Goal: Transaction & Acquisition: Purchase product/service

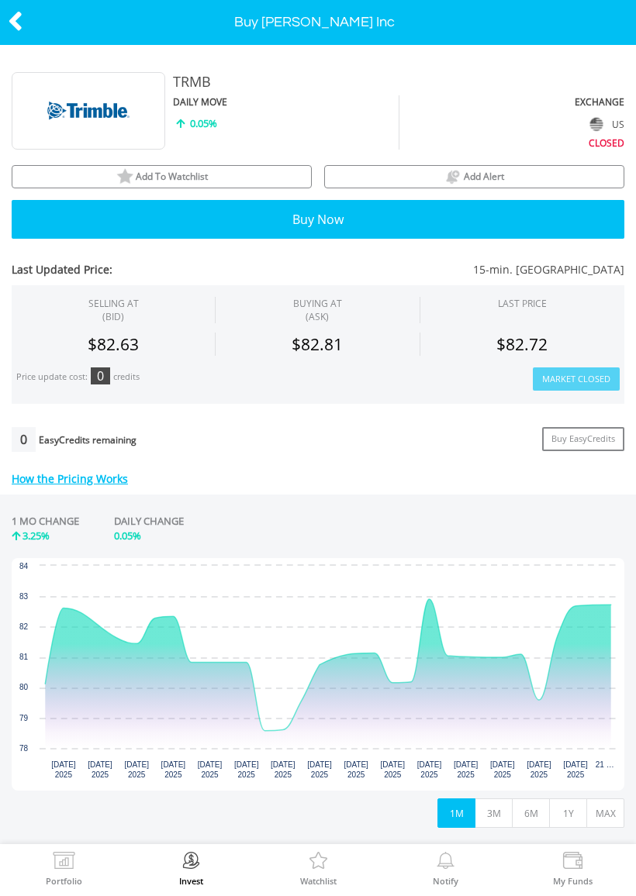
click at [493, 811] on button "3M" at bounding box center [494, 813] width 38 height 29
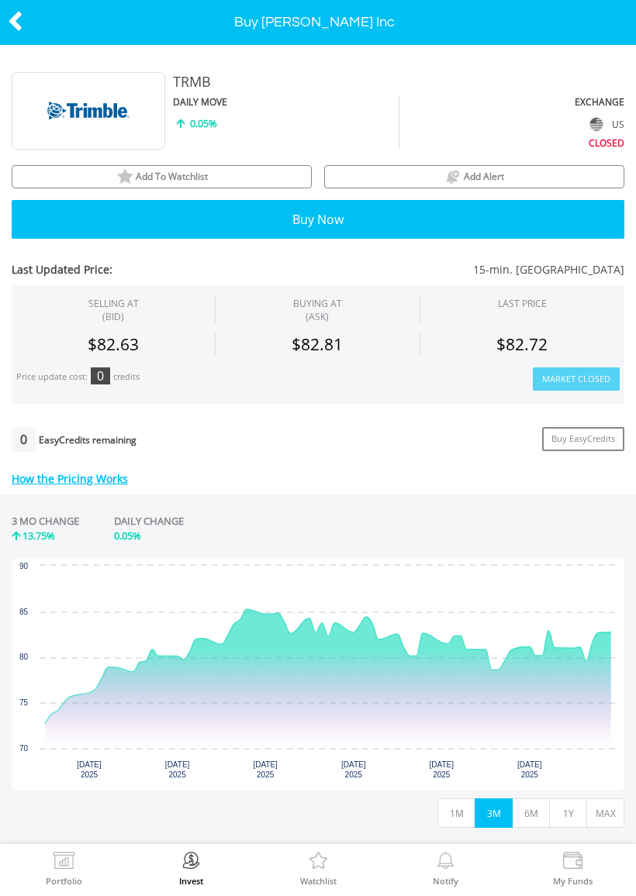
click at [531, 810] on button "6M" at bounding box center [531, 813] width 38 height 29
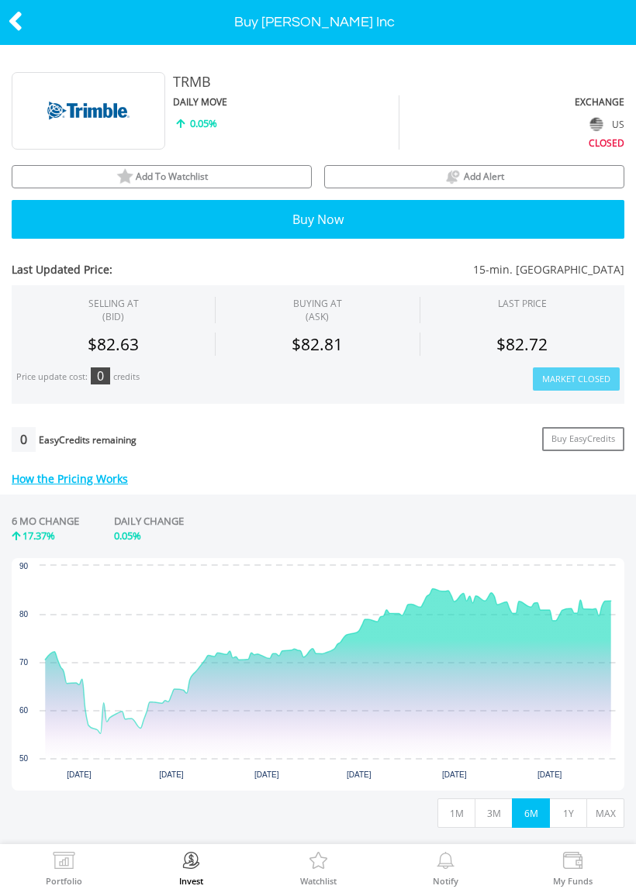
click at [569, 817] on button "1Y" at bounding box center [568, 813] width 38 height 29
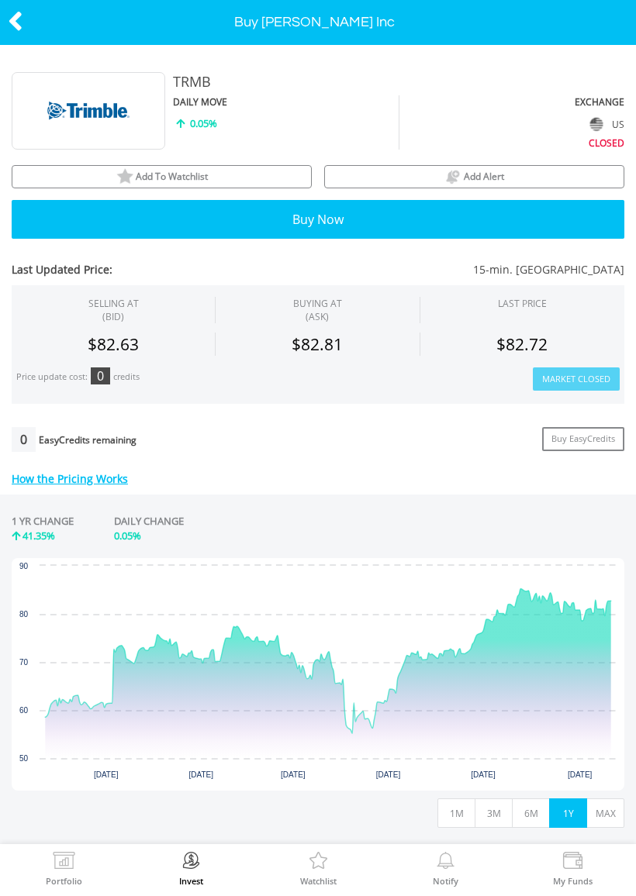
click at [603, 815] on button "MAX" at bounding box center [605, 813] width 38 height 29
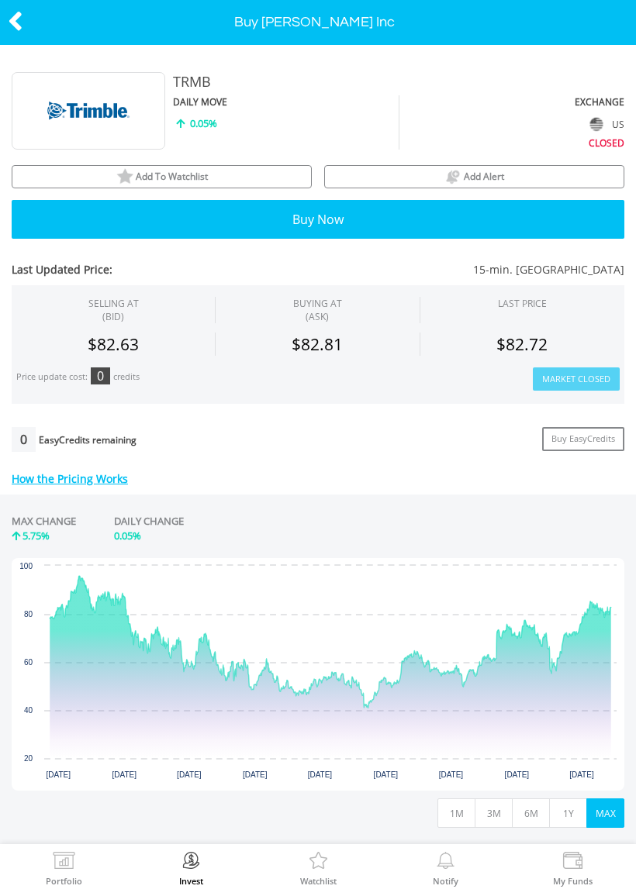
click at [18, 26] on icon at bounding box center [16, 21] width 16 height 30
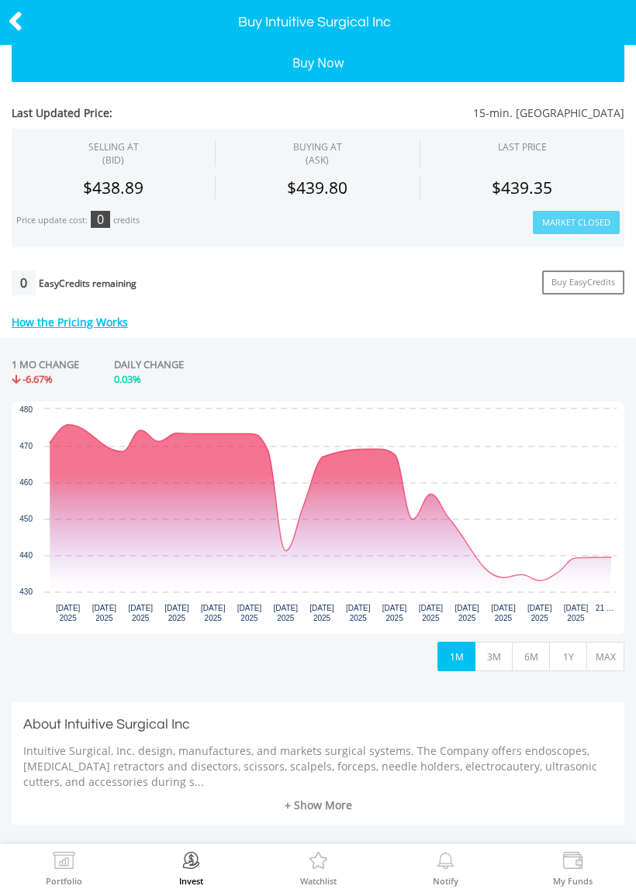
scroll to position [156, 0]
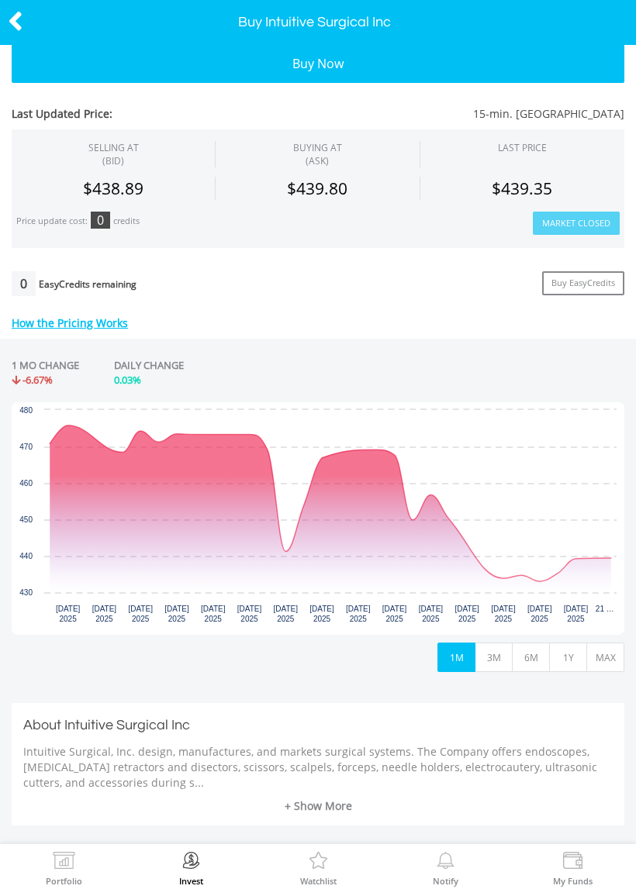
click at [495, 658] on button "3M" at bounding box center [494, 657] width 38 height 29
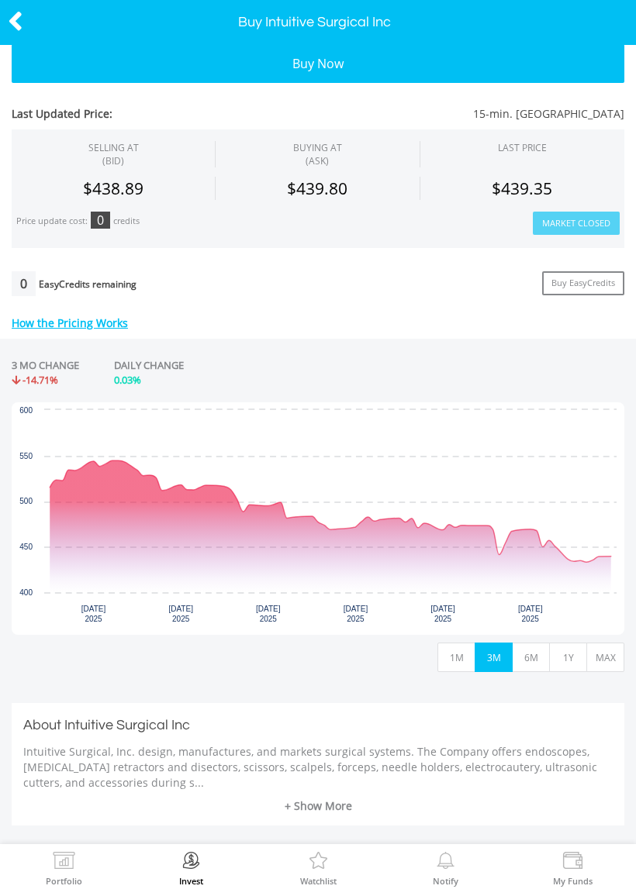
click at [533, 660] on button "6M" at bounding box center [531, 657] width 38 height 29
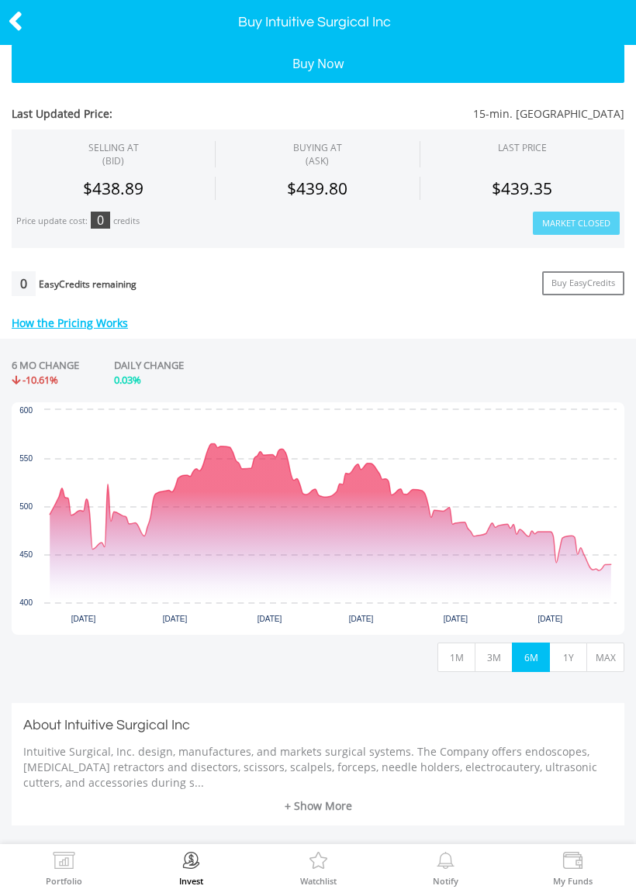
click at [563, 660] on button "1Y" at bounding box center [568, 657] width 38 height 29
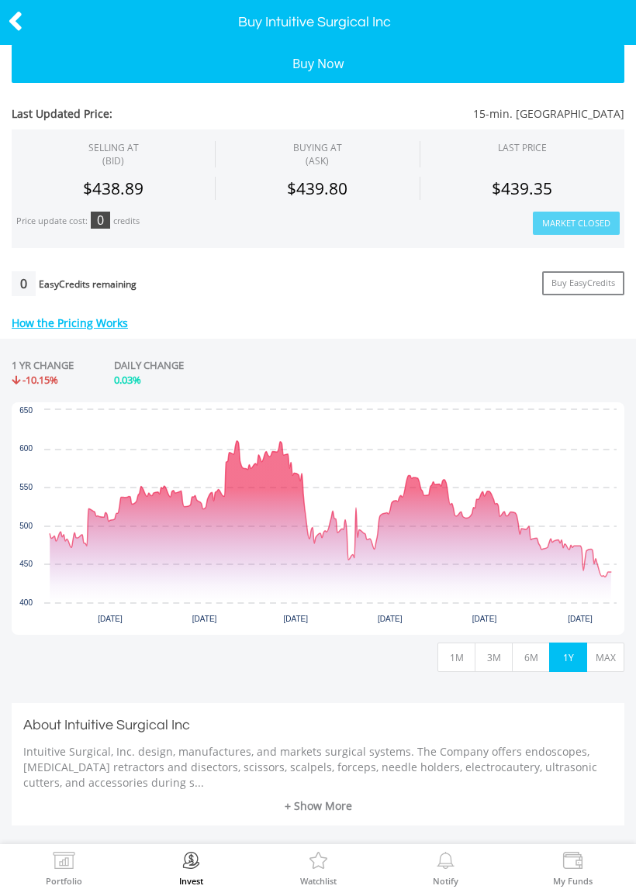
click at [609, 659] on button "MAX" at bounding box center [605, 657] width 38 height 29
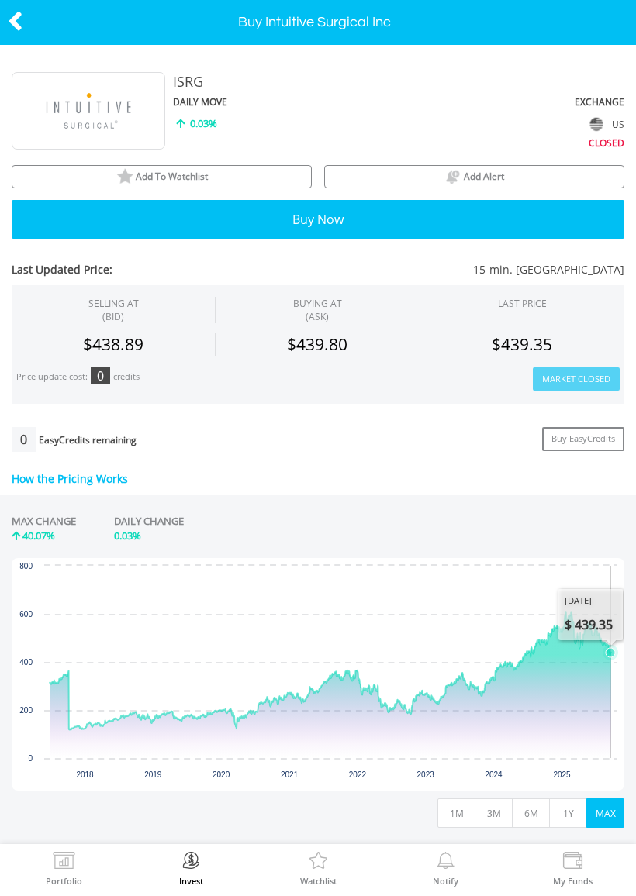
scroll to position [0, 0]
click at [13, 24] on icon at bounding box center [16, 21] width 16 height 30
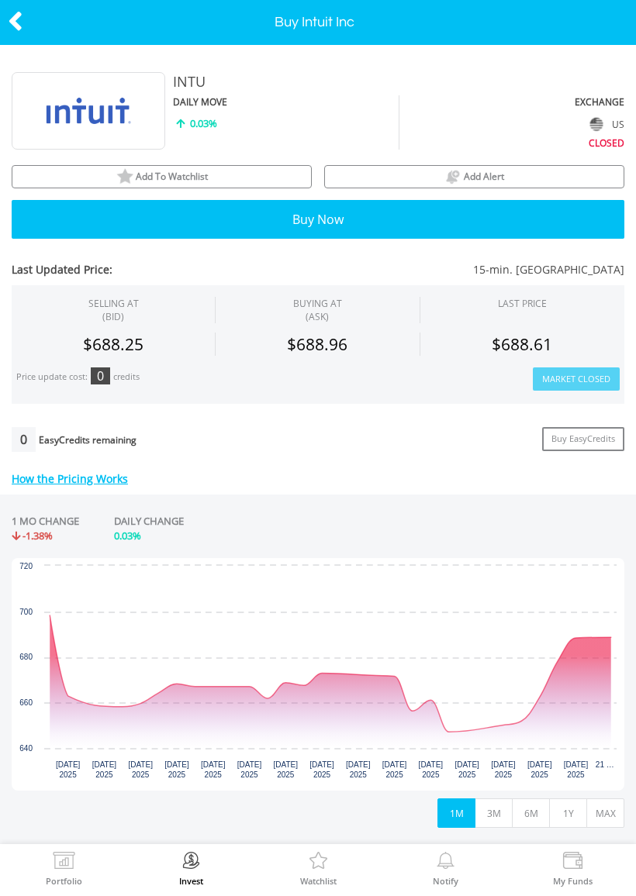
click at [599, 812] on button "MAX" at bounding box center [605, 813] width 38 height 29
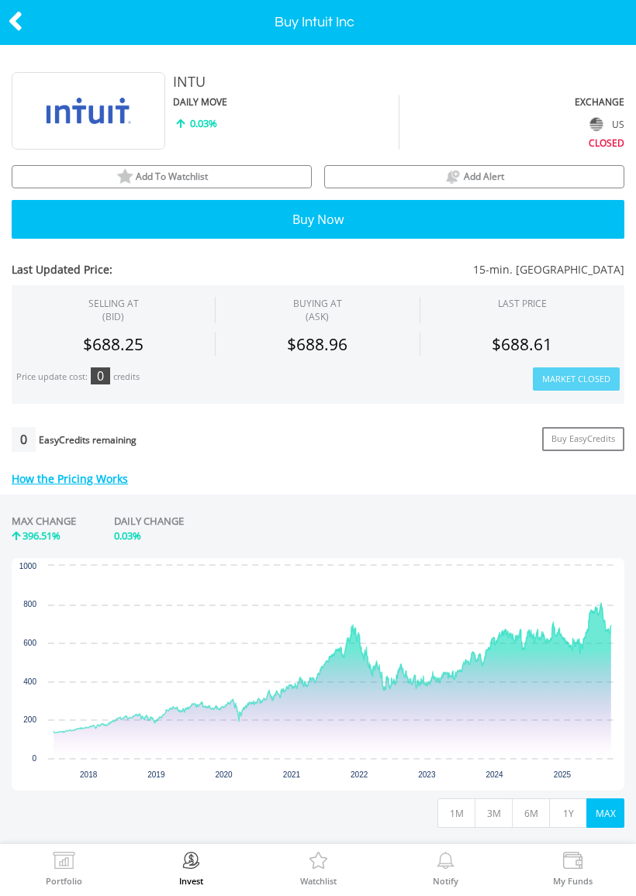
click at [564, 808] on button "1Y" at bounding box center [568, 813] width 38 height 29
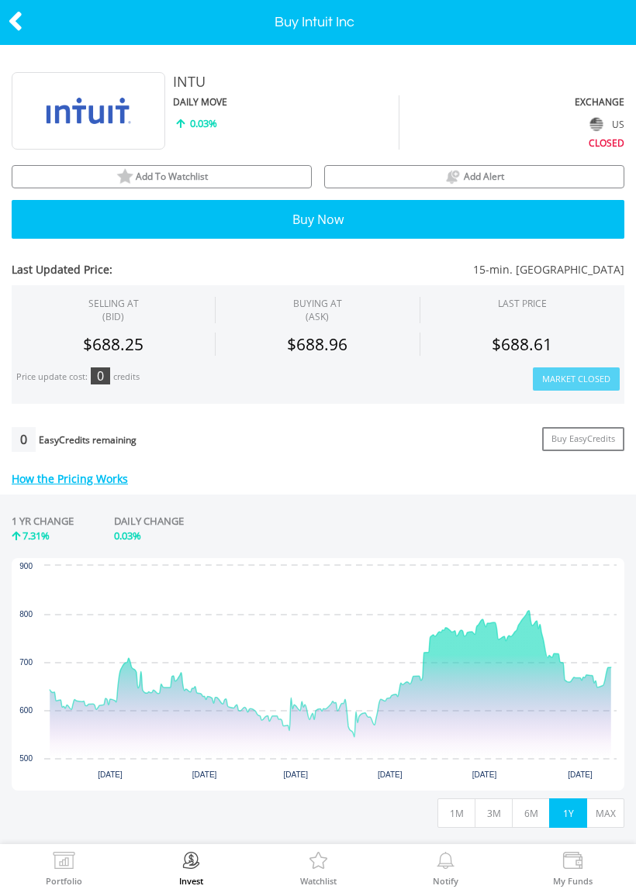
click at [527, 817] on button "6M" at bounding box center [531, 813] width 38 height 29
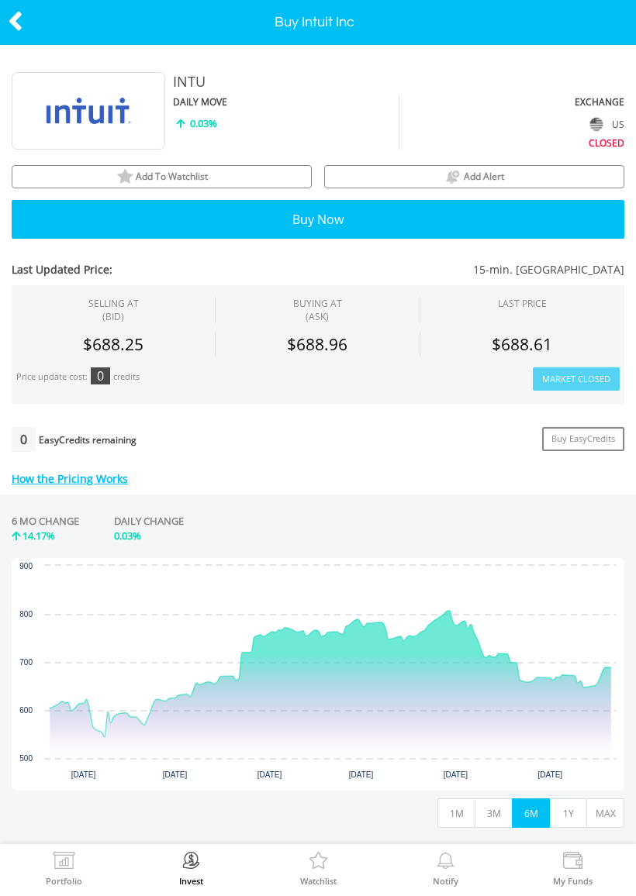
click at [11, 20] on icon at bounding box center [16, 21] width 16 height 30
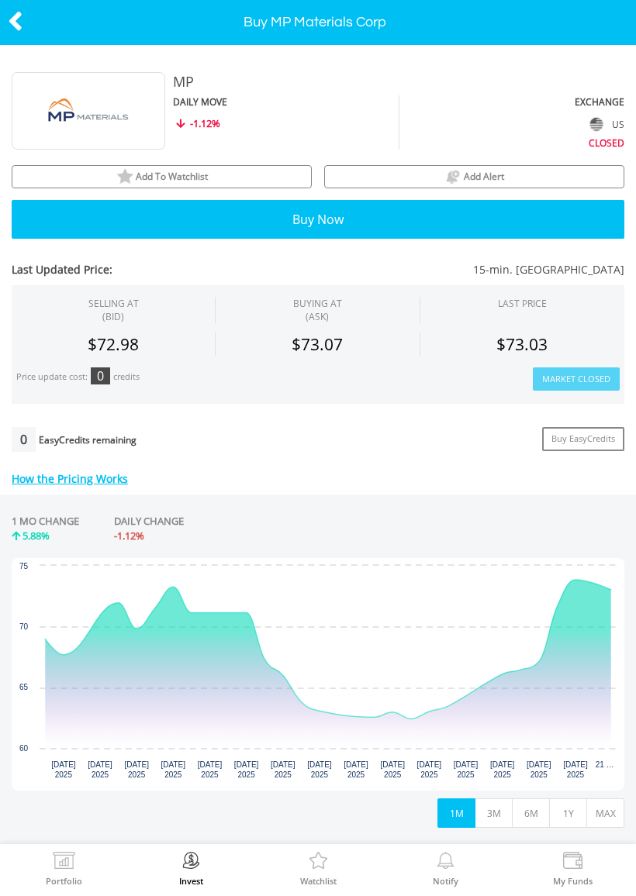
click at [492, 806] on button "3M" at bounding box center [494, 813] width 38 height 29
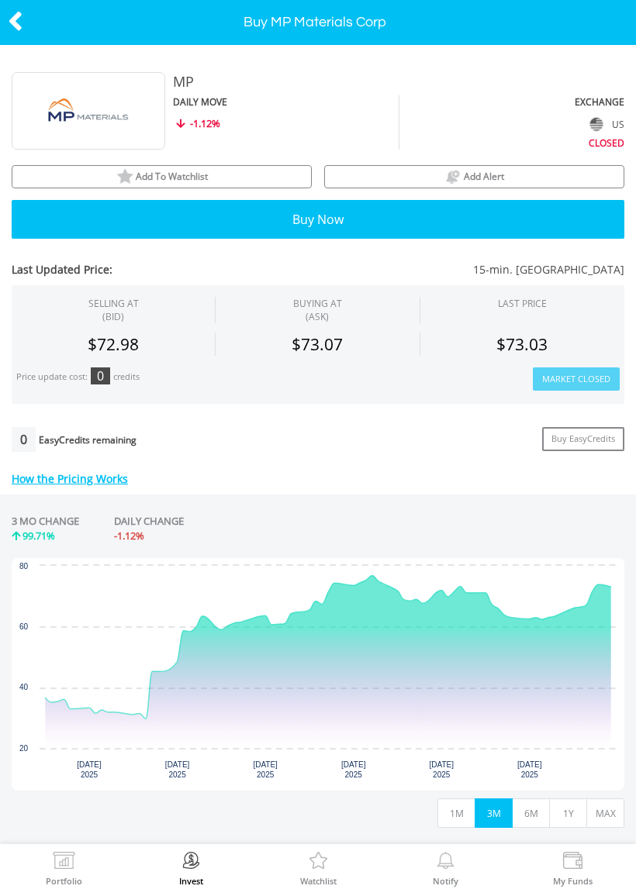
click at [528, 815] on button "6M" at bounding box center [531, 813] width 38 height 29
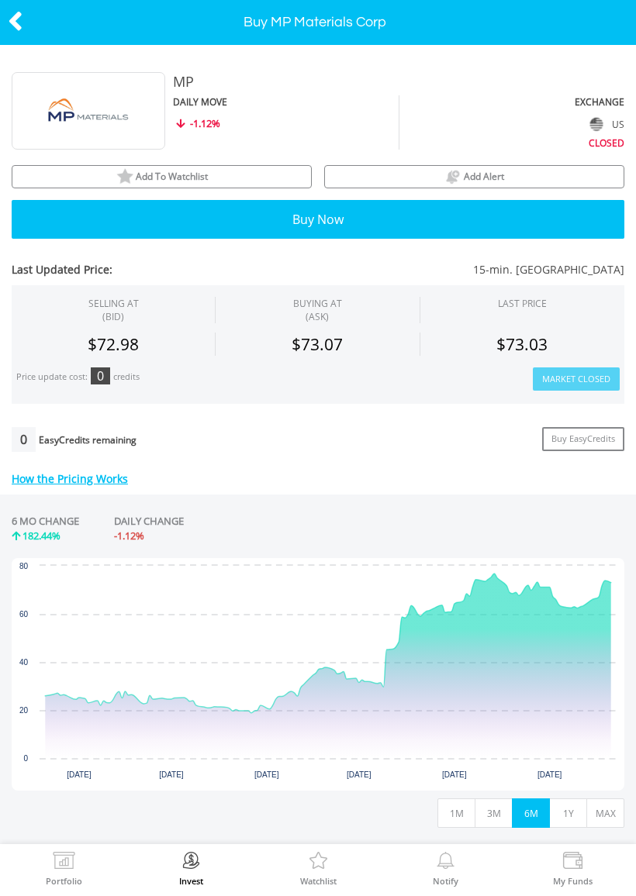
click at [565, 817] on button "1Y" at bounding box center [568, 813] width 38 height 29
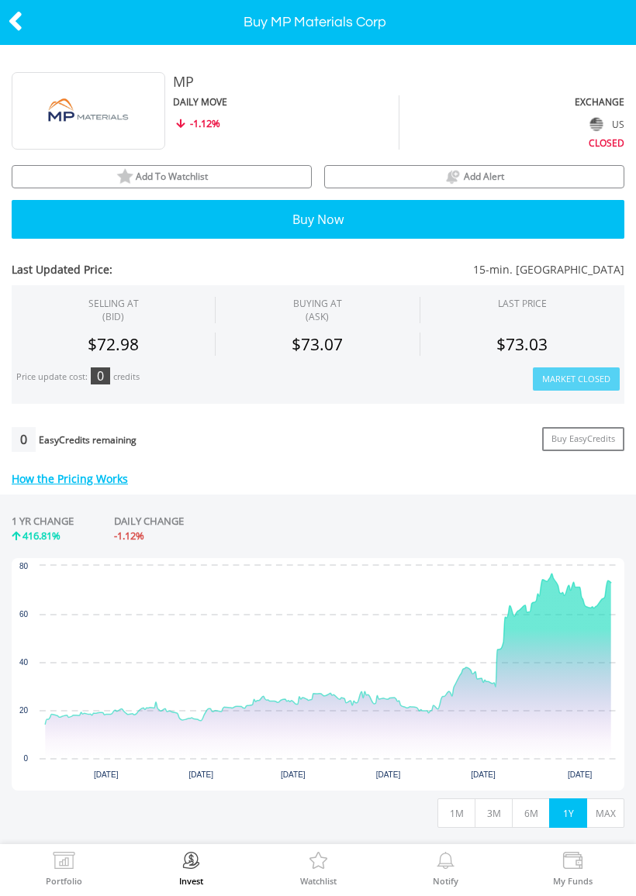
click at [609, 812] on button "MAX" at bounding box center [605, 813] width 38 height 29
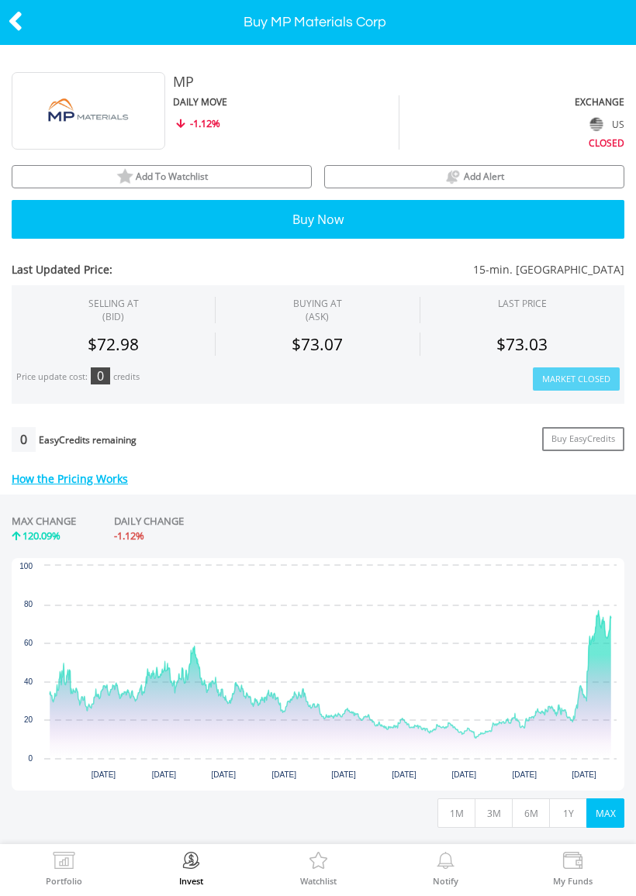
click at [20, 20] on icon at bounding box center [16, 21] width 16 height 30
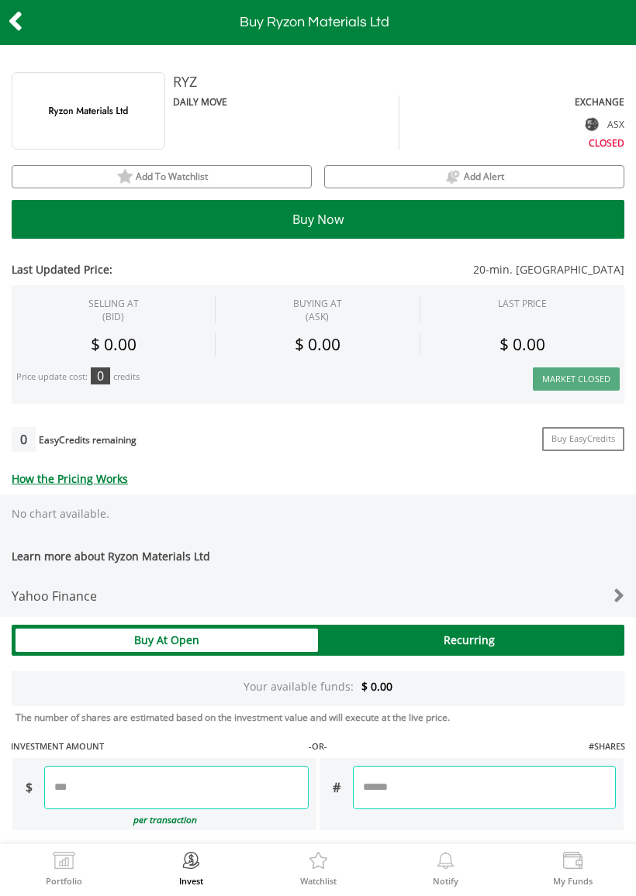
click at [17, 15] on icon at bounding box center [16, 21] width 16 height 30
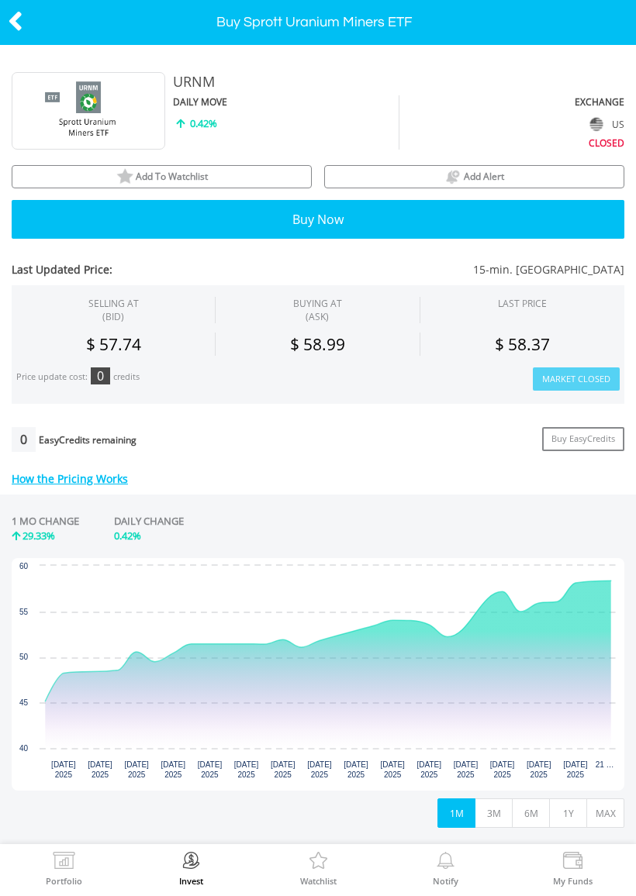
click at [499, 809] on button "3M" at bounding box center [494, 813] width 38 height 29
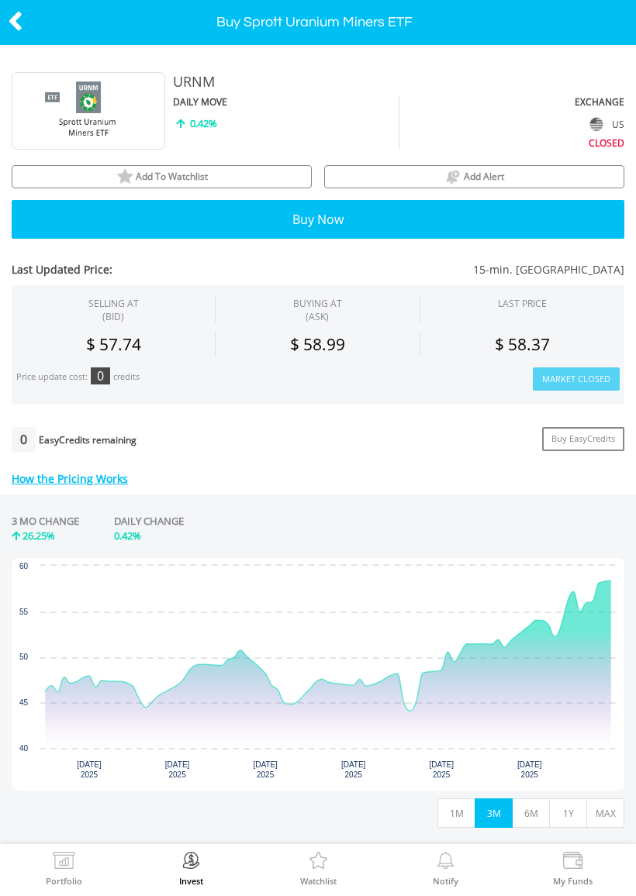
click at [533, 812] on button "6M" at bounding box center [531, 813] width 38 height 29
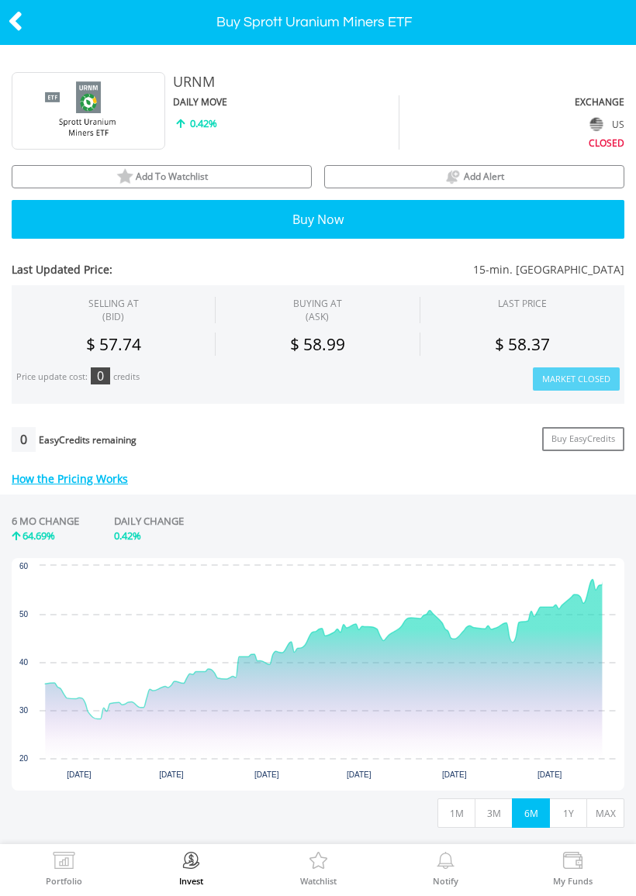
click at [565, 822] on button "1Y" at bounding box center [568, 813] width 38 height 29
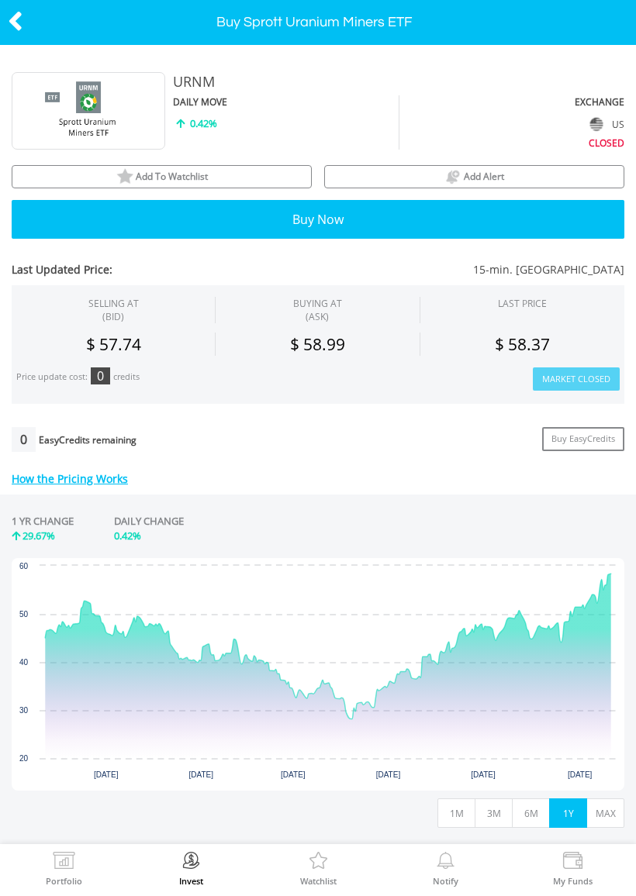
click at [606, 812] on button "MAX" at bounding box center [605, 813] width 38 height 29
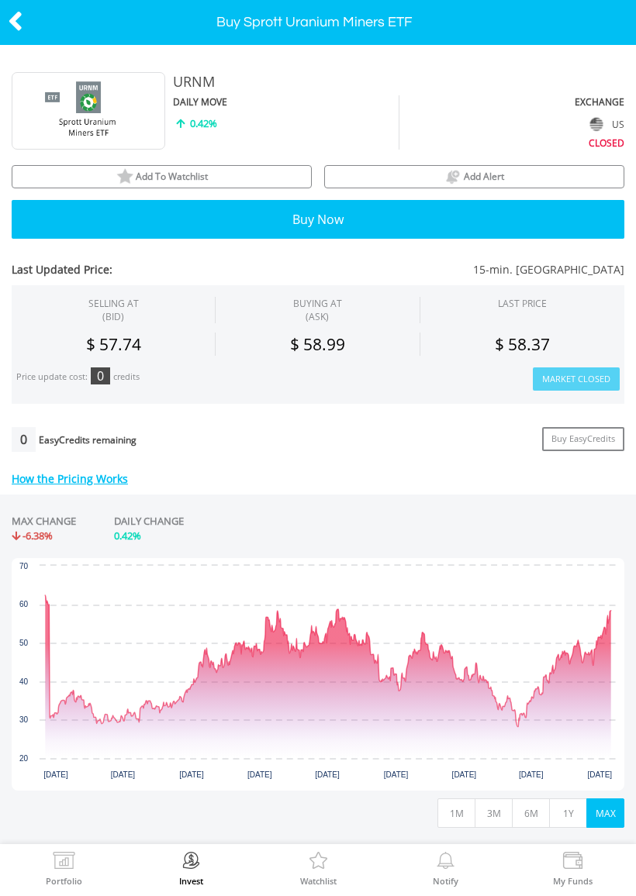
click at [19, 17] on icon at bounding box center [16, 21] width 16 height 30
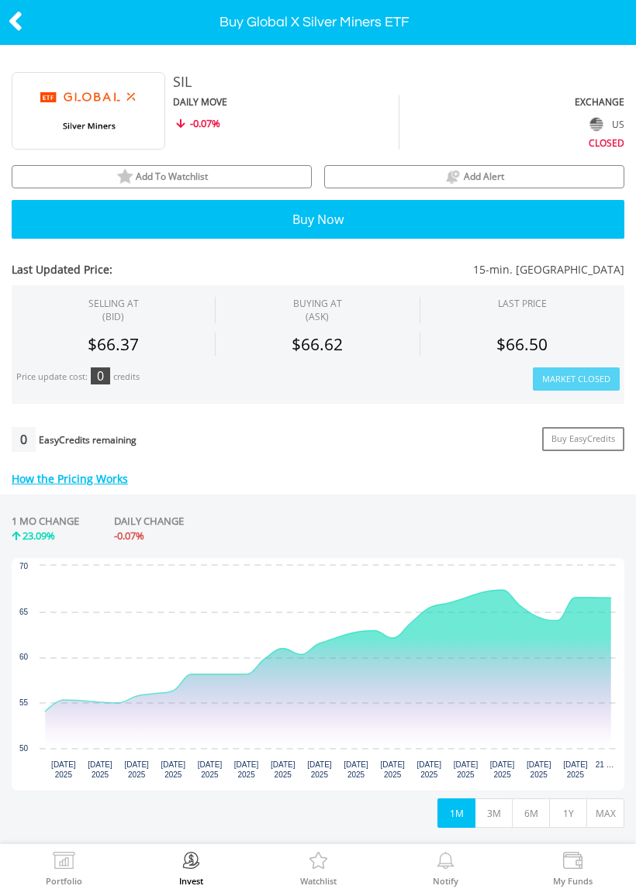
click at [498, 811] on button "3M" at bounding box center [494, 813] width 38 height 29
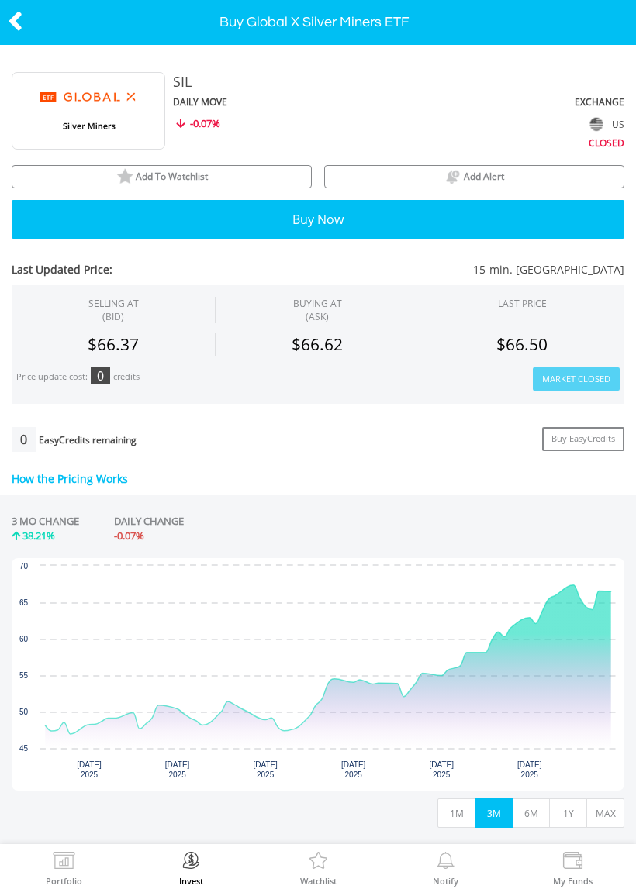
click at [459, 813] on button "1M" at bounding box center [456, 813] width 38 height 29
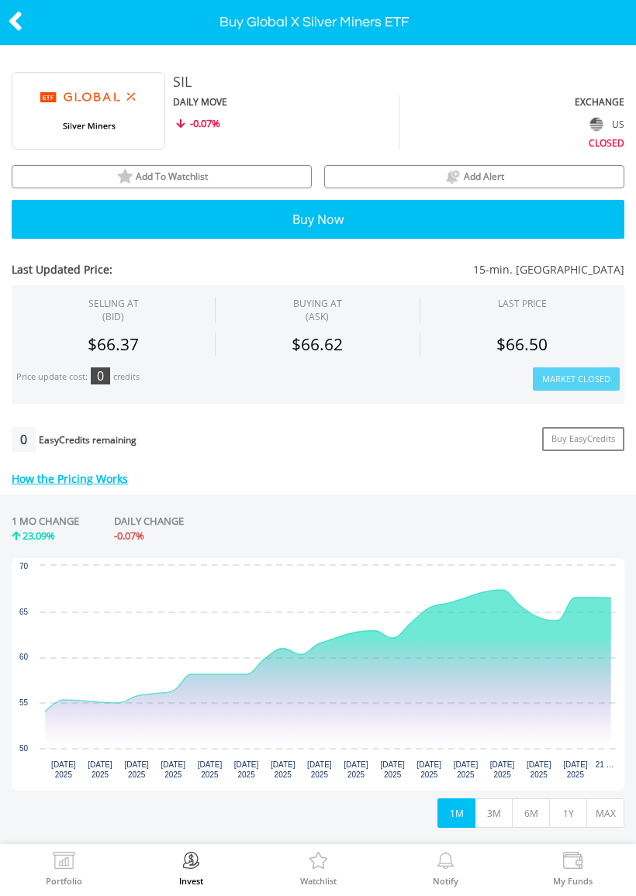
click at [492, 814] on button "3M" at bounding box center [494, 813] width 38 height 29
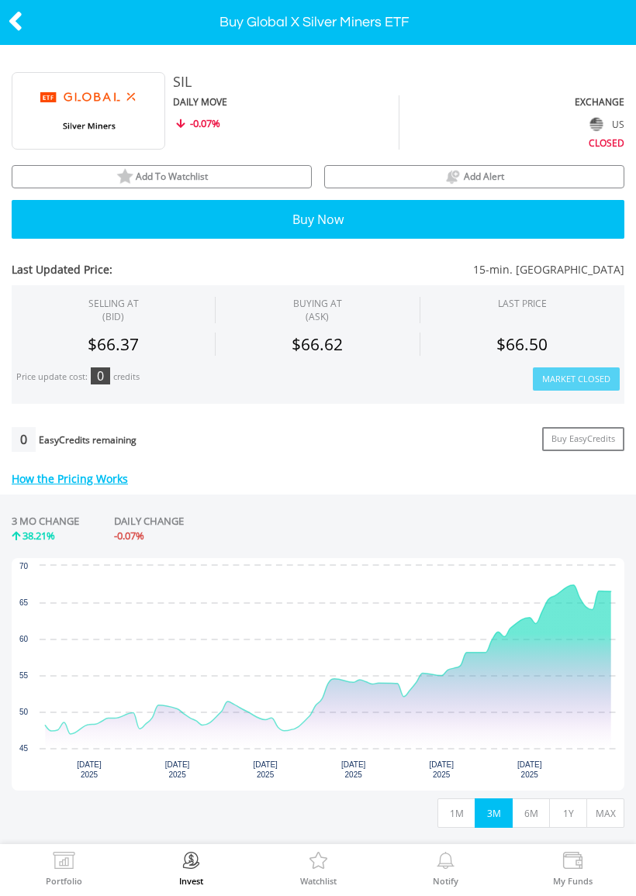
click at [533, 817] on button "6M" at bounding box center [531, 813] width 38 height 29
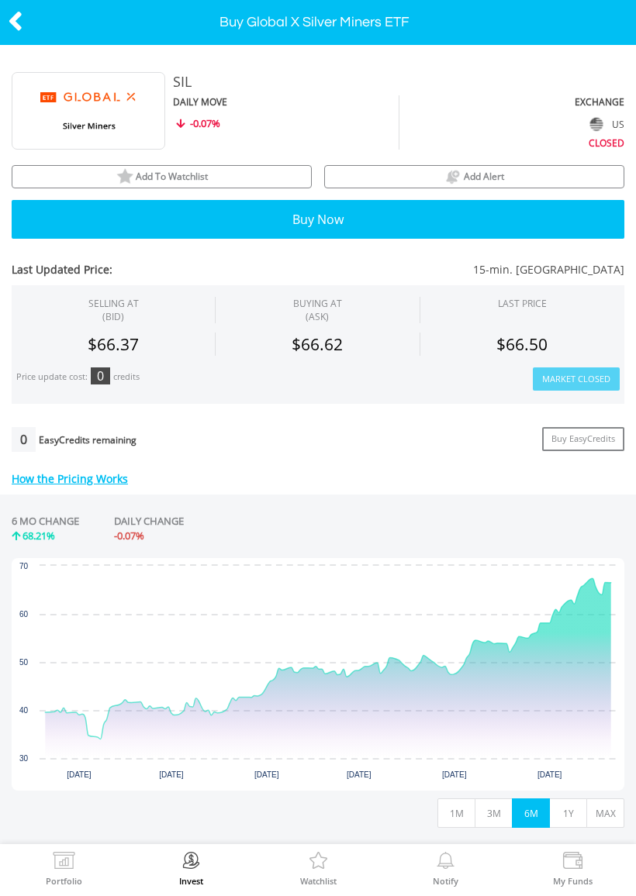
click at [574, 814] on button "1Y" at bounding box center [568, 813] width 38 height 29
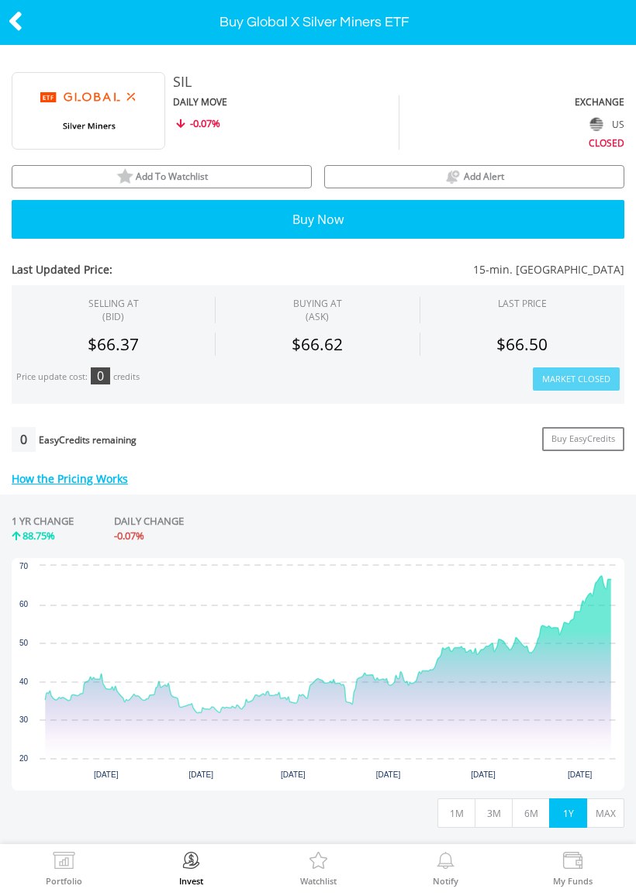
click at [604, 820] on button "MAX" at bounding box center [605, 813] width 38 height 29
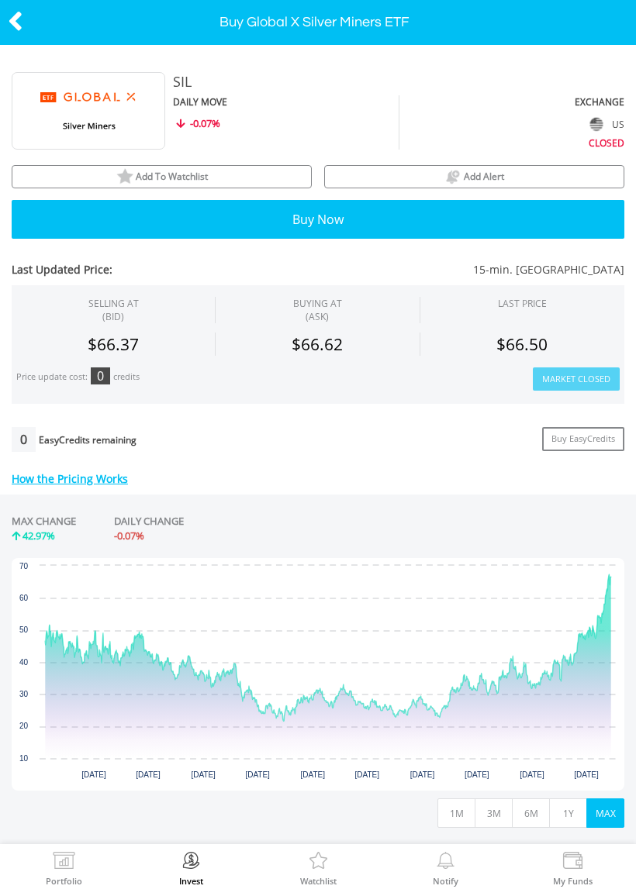
click at [20, 17] on icon at bounding box center [16, 21] width 16 height 30
